Goal: Task Accomplishment & Management: Use online tool/utility

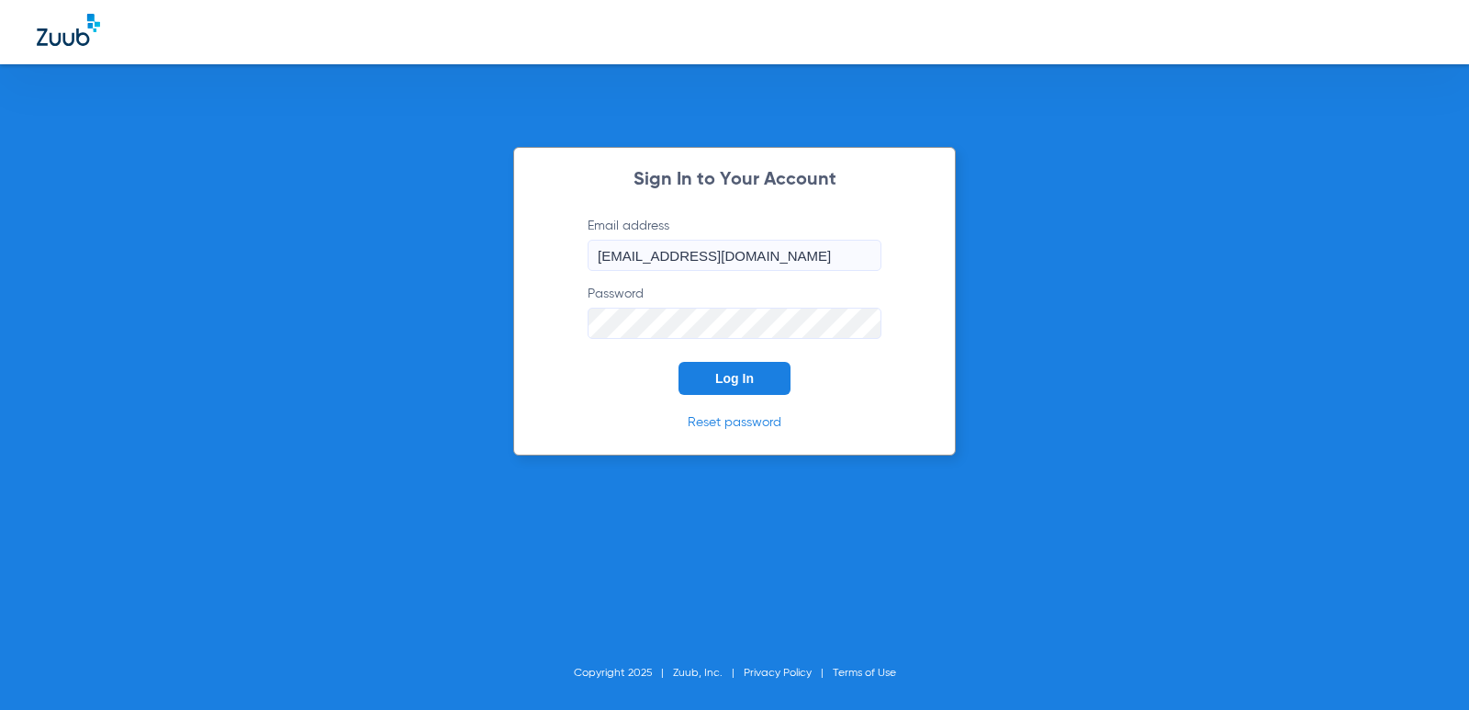
click at [704, 382] on button "Log In" at bounding box center [735, 378] width 112 height 33
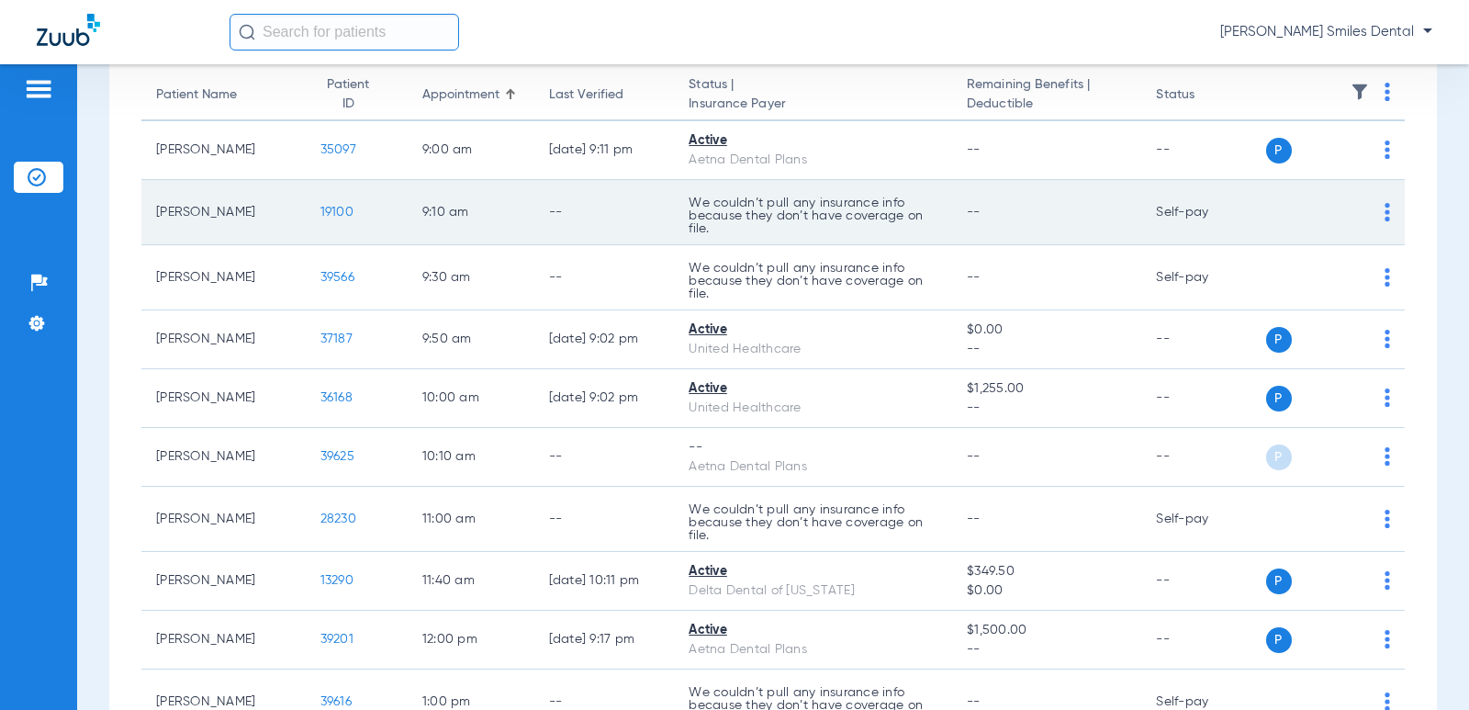
scroll to position [276, 0]
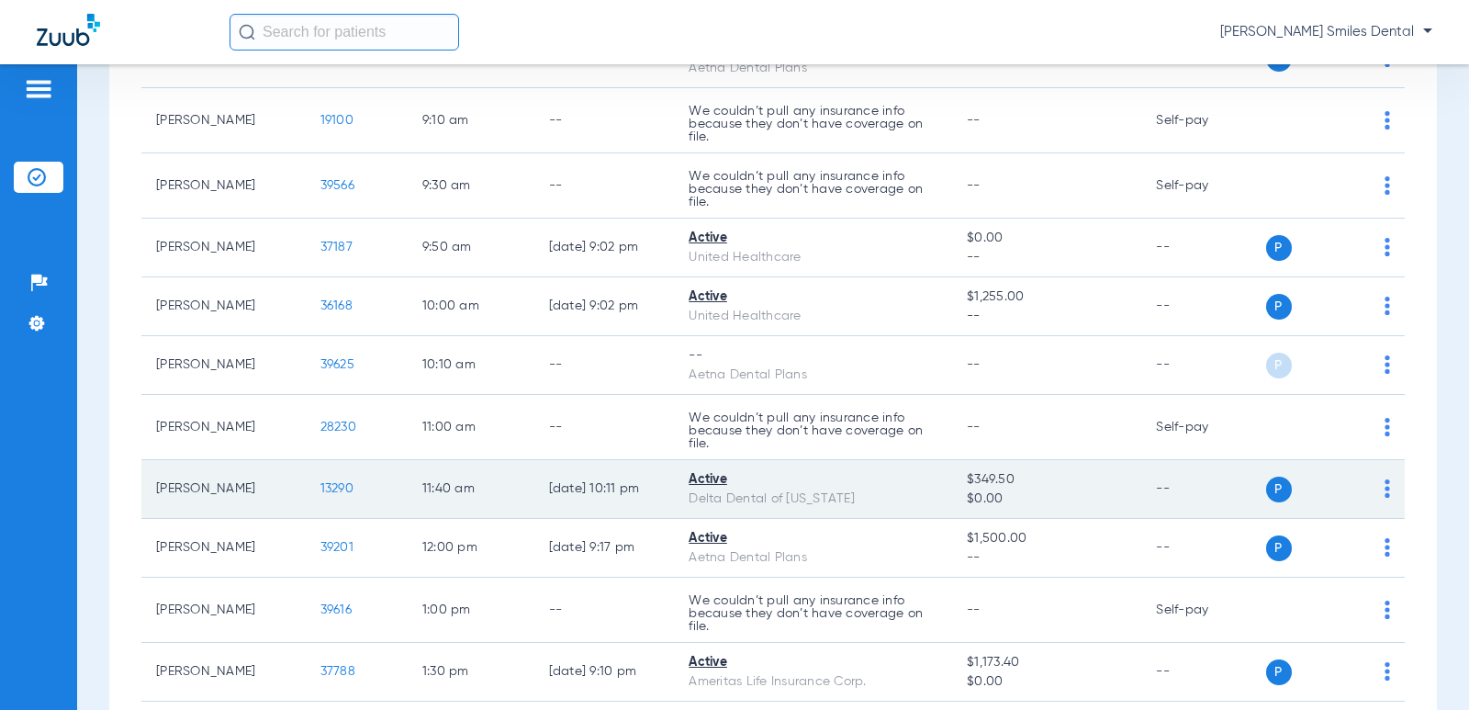
click at [333, 489] on span "13290" at bounding box center [337, 488] width 33 height 13
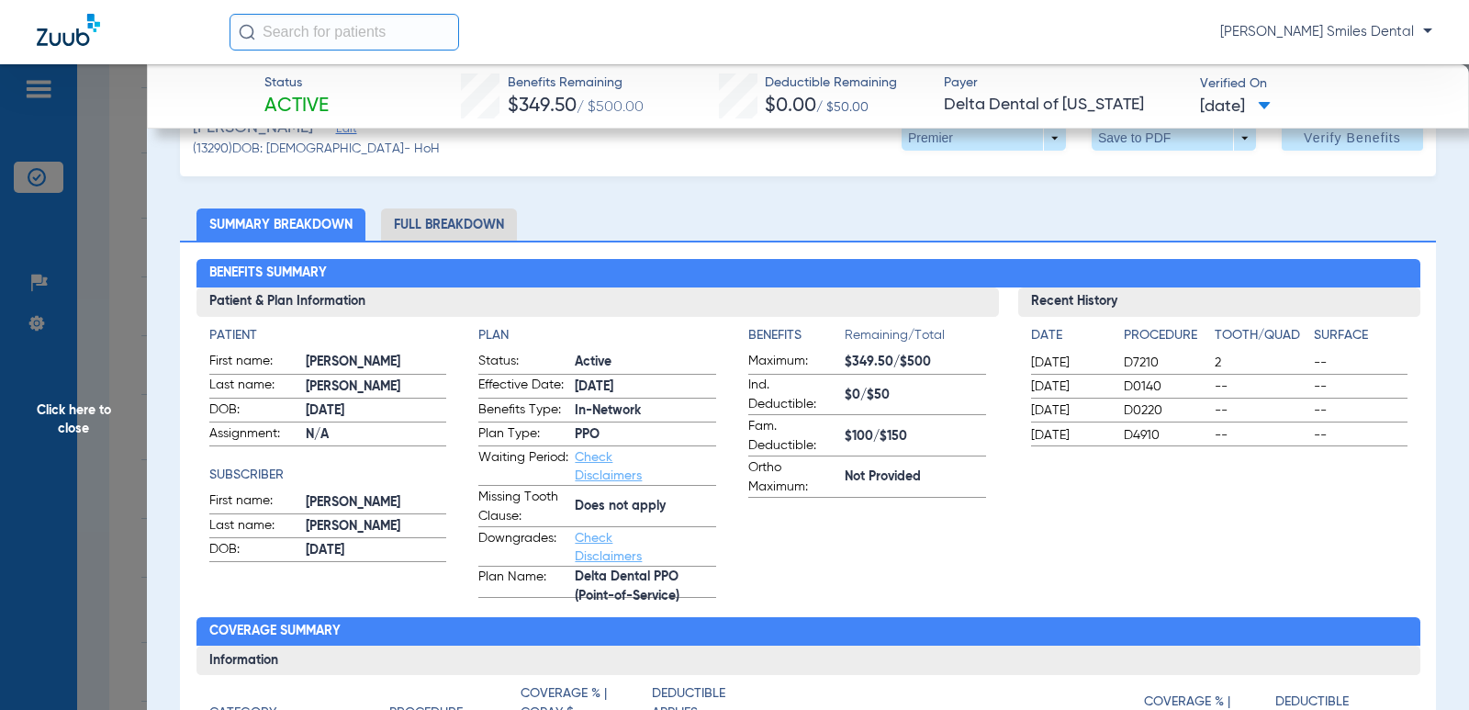
scroll to position [0, 0]
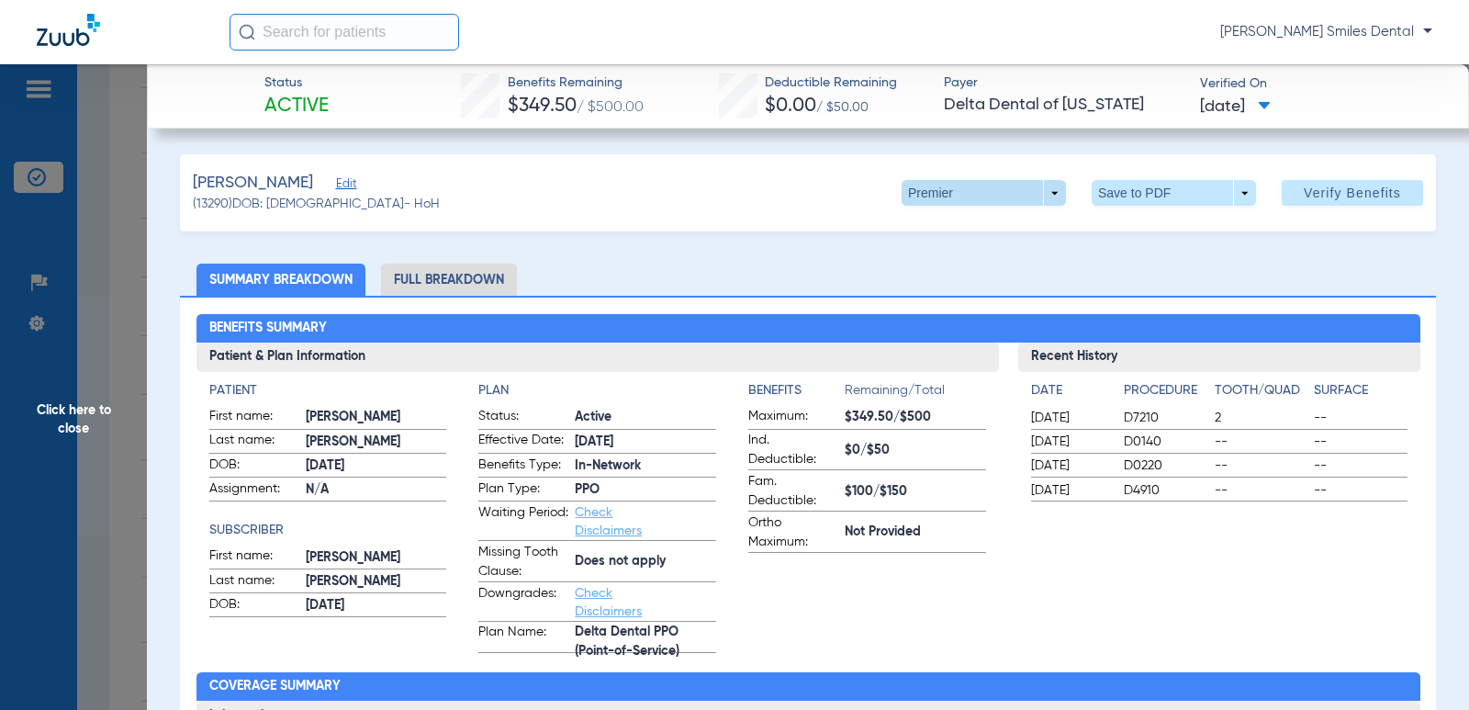
click at [1005, 195] on span at bounding box center [984, 193] width 164 height 26
click at [933, 231] on span "PPO" at bounding box center [940, 229] width 72 height 13
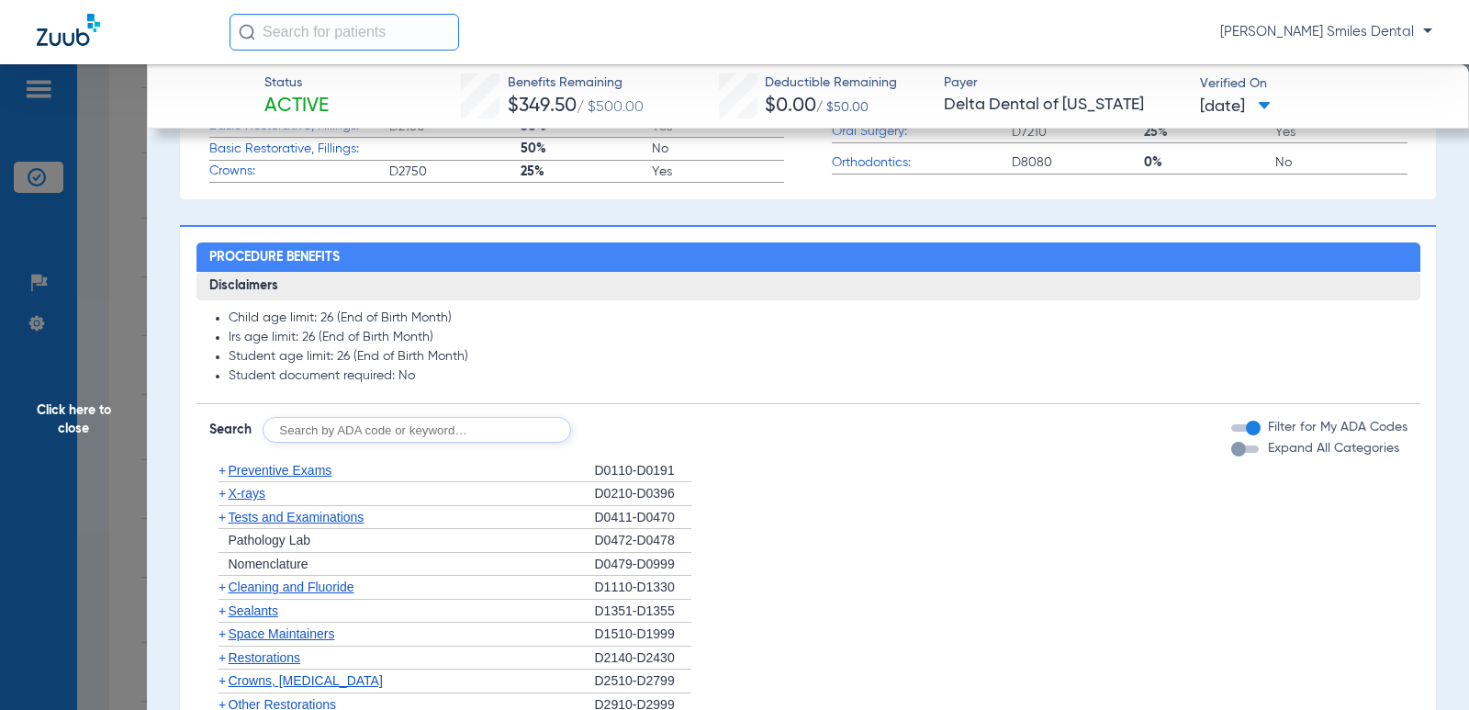
scroll to position [918, 0]
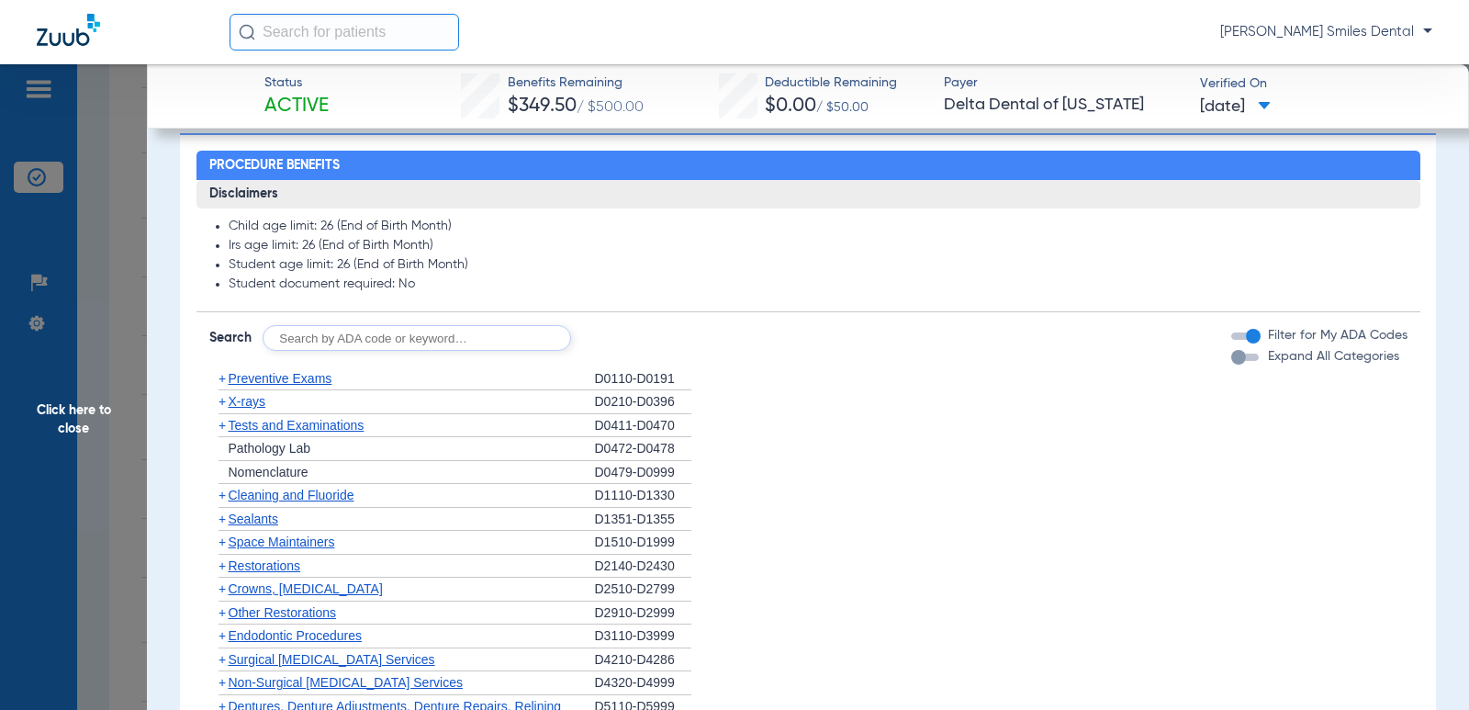
click at [468, 341] on input "text" at bounding box center [417, 338] width 309 height 26
type input "d4910"
click button "Search" at bounding box center [639, 338] width 73 height 26
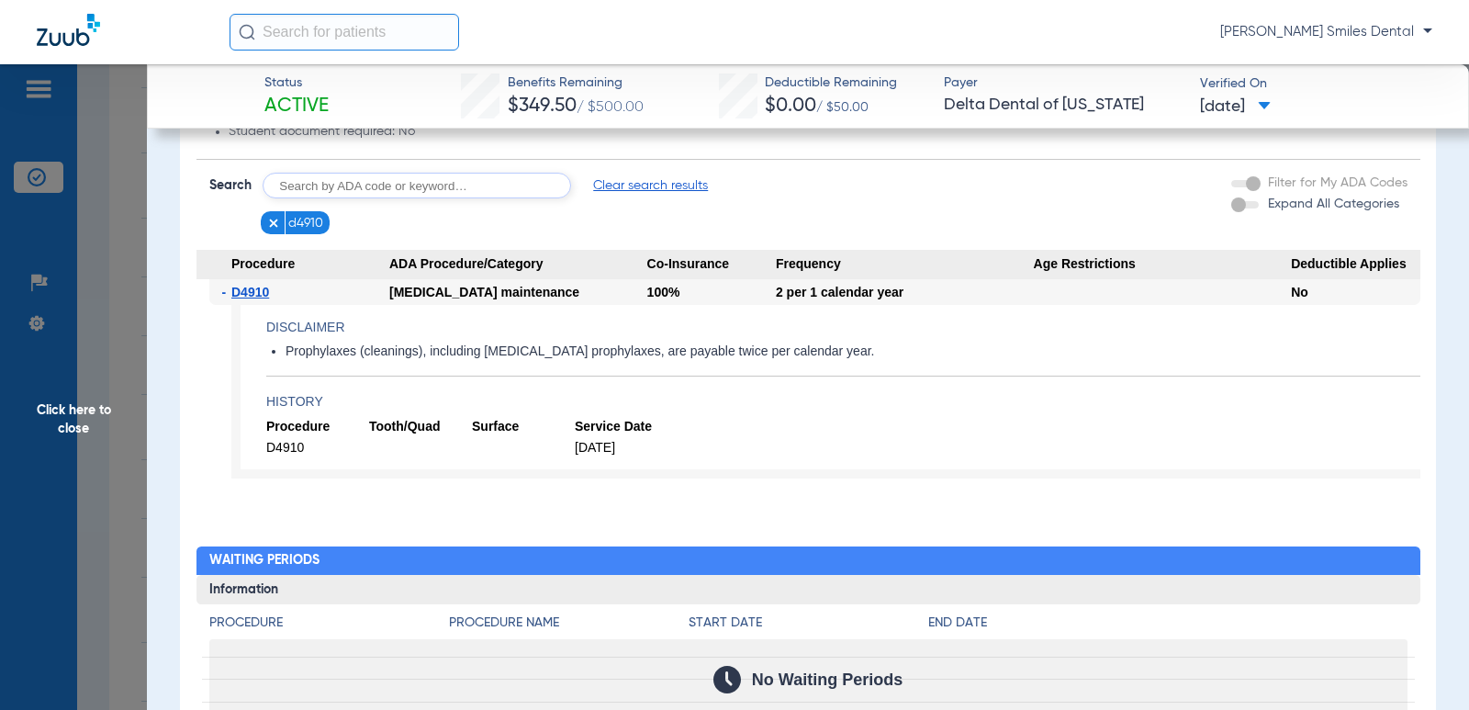
scroll to position [1102, 0]
